Goal: Check status: Check status

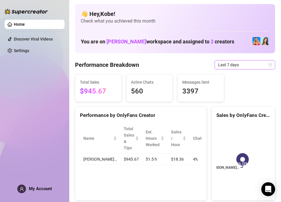
click at [269, 65] on icon "calendar" at bounding box center [270, 64] width 3 height 3
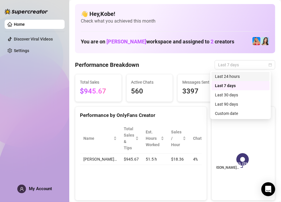
click at [253, 76] on div "Last 24 hours" at bounding box center [240, 76] width 51 height 6
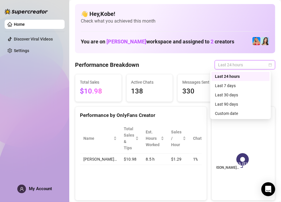
click at [240, 64] on span "Last 24 hours" at bounding box center [245, 64] width 54 height 9
click at [238, 83] on div "Last 7 days" at bounding box center [240, 85] width 51 height 6
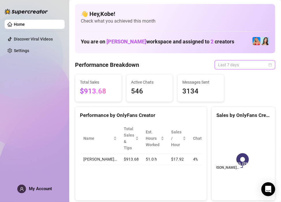
click at [243, 68] on span "Last 7 days" at bounding box center [245, 64] width 54 height 9
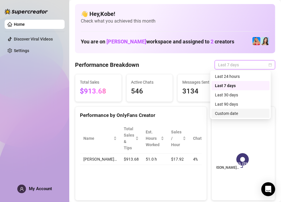
click at [235, 113] on div "Custom date" at bounding box center [240, 113] width 51 height 6
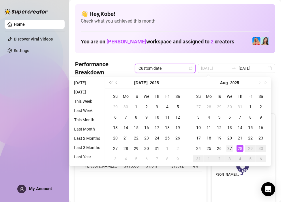
type input "[DATE]"
click at [231, 150] on div "27" at bounding box center [229, 148] width 7 height 7
click at [243, 150] on div "28" at bounding box center [240, 148] width 7 height 7
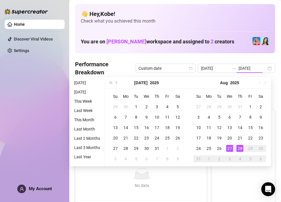
type input "[DATE]"
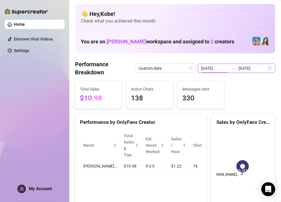
click at [215, 68] on input "[DATE]" at bounding box center [216, 68] width 28 height 6
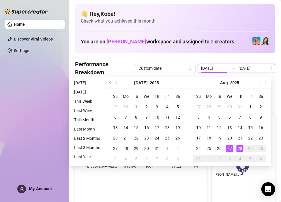
click at [222, 68] on input "[DATE]" at bounding box center [216, 68] width 28 height 6
click at [244, 172] on rect at bounding box center [243, 166] width 53 height 72
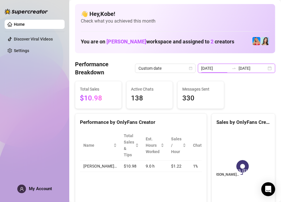
click at [227, 67] on input "[DATE]" at bounding box center [216, 68] width 28 height 6
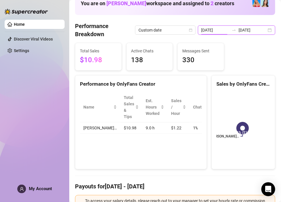
scroll to position [38, 0]
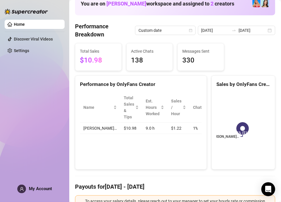
click at [232, 153] on rect at bounding box center [243, 128] width 53 height 72
click at [222, 31] on input "[DATE]" at bounding box center [216, 30] width 28 height 6
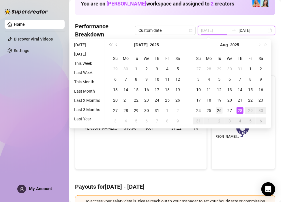
type input "[DATE]"
click at [220, 111] on div "26" at bounding box center [219, 110] width 7 height 7
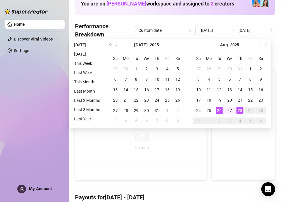
type input "[DATE]"
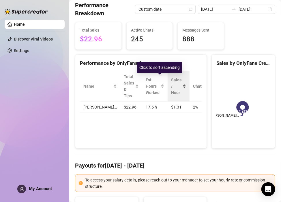
scroll to position [59, 0]
